Goal: Use online tool/utility: Use online tool/utility

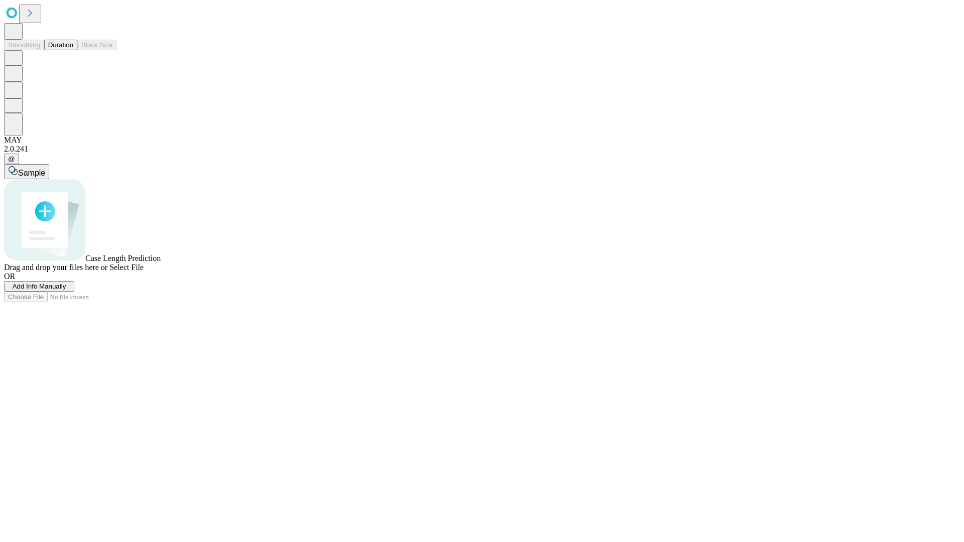
click at [73, 50] on button "Duration" at bounding box center [60, 45] width 33 height 11
click at [144, 272] on span "Select File" at bounding box center [126, 267] width 34 height 9
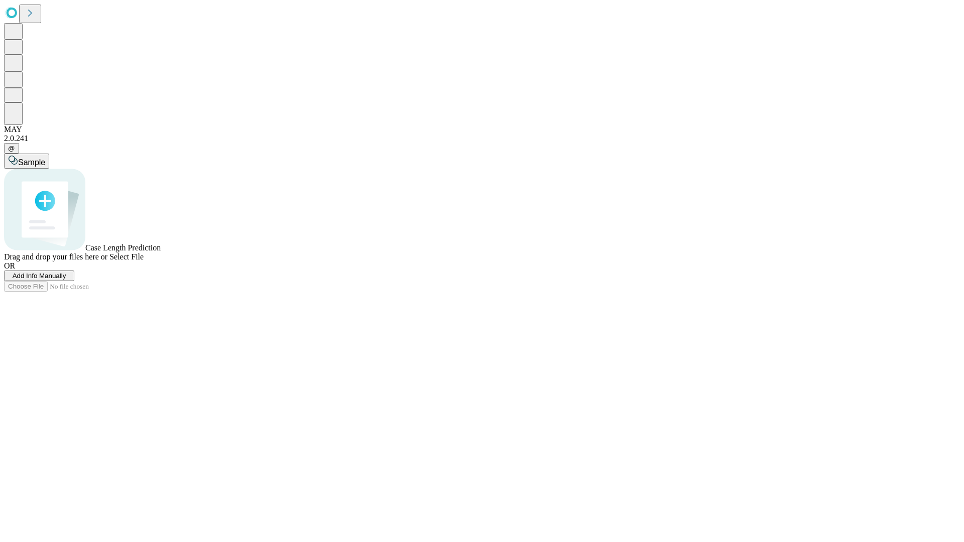
click at [144, 261] on span "Select File" at bounding box center [126, 257] width 34 height 9
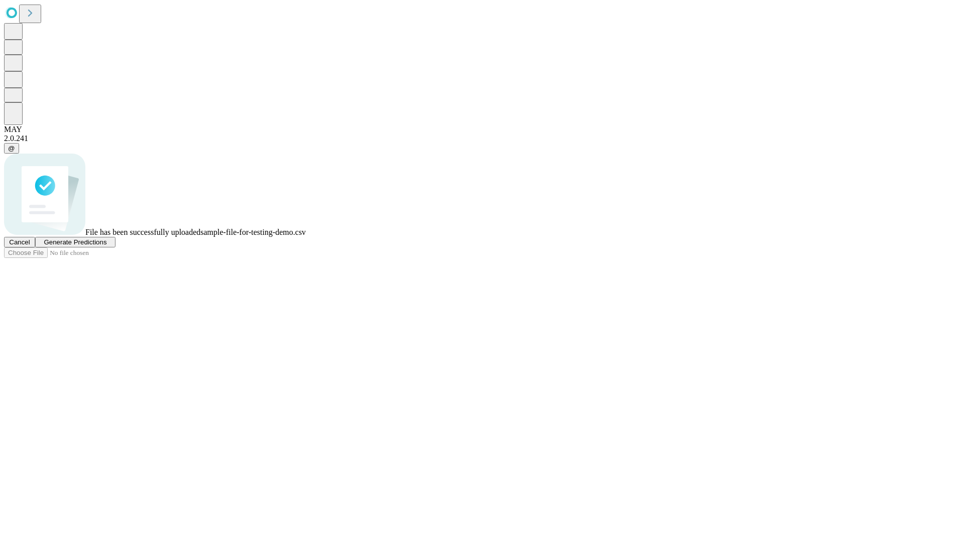
click at [106, 246] on span "Generate Predictions" at bounding box center [75, 243] width 63 height 8
